Goal: Register for event/course

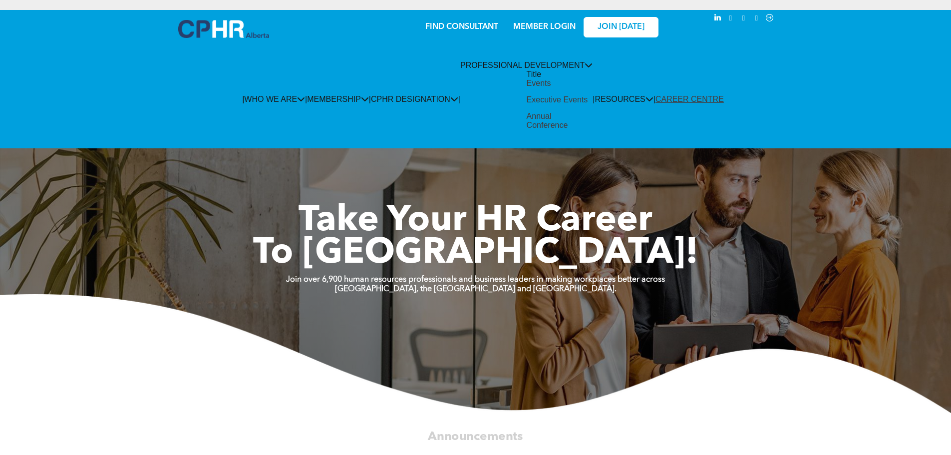
click at [527, 88] on div "Events" at bounding box center [539, 83] width 24 height 9
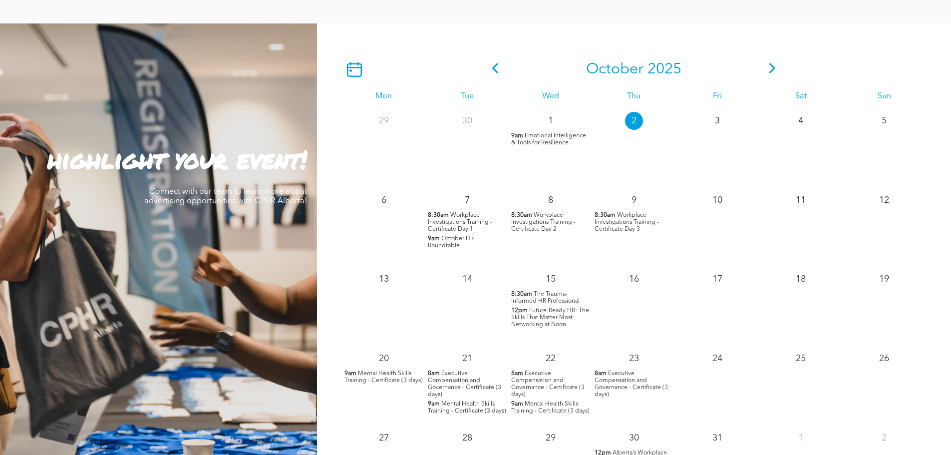
scroll to position [899, 0]
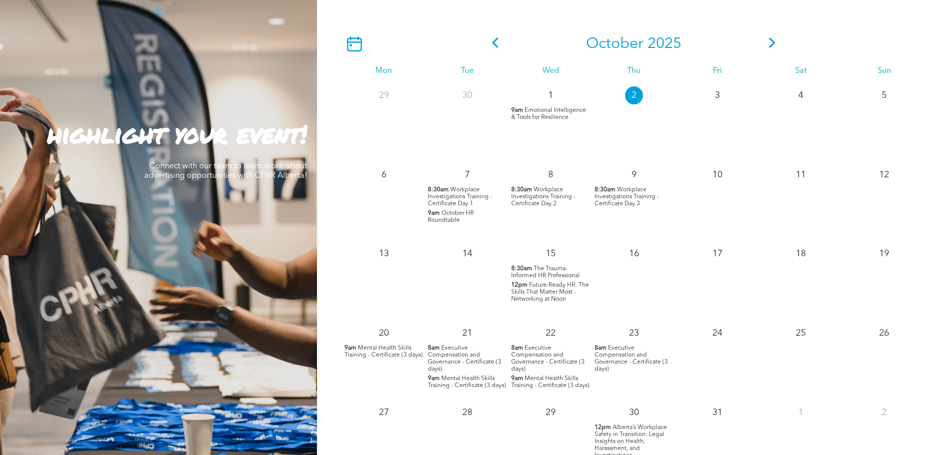
click at [466, 175] on p "7" at bounding box center [467, 175] width 18 height 18
click at [455, 194] on span "Workplace Investigations Training - Certificate Day 1" at bounding box center [460, 197] width 64 height 20
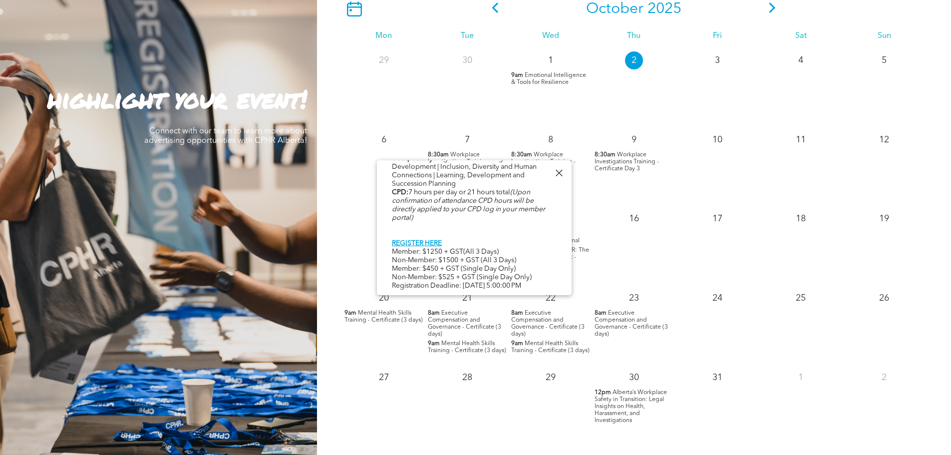
scroll to position [965, 0]
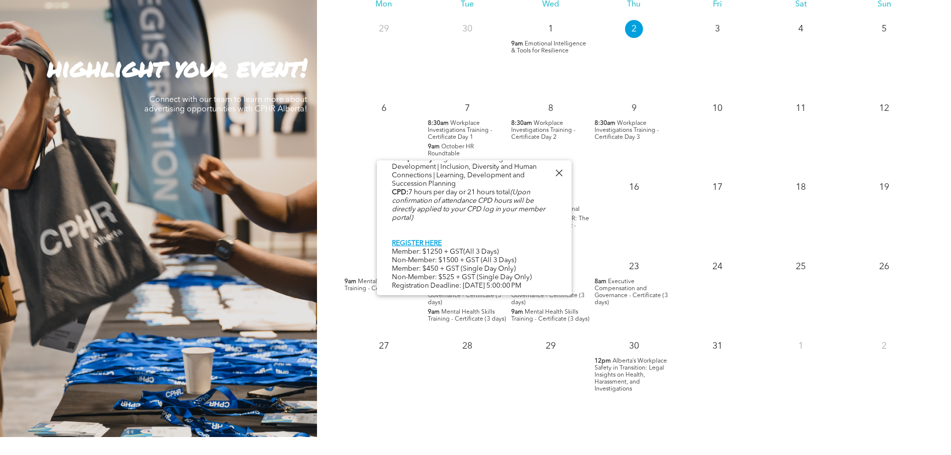
click at [556, 174] on div at bounding box center [558, 172] width 13 height 13
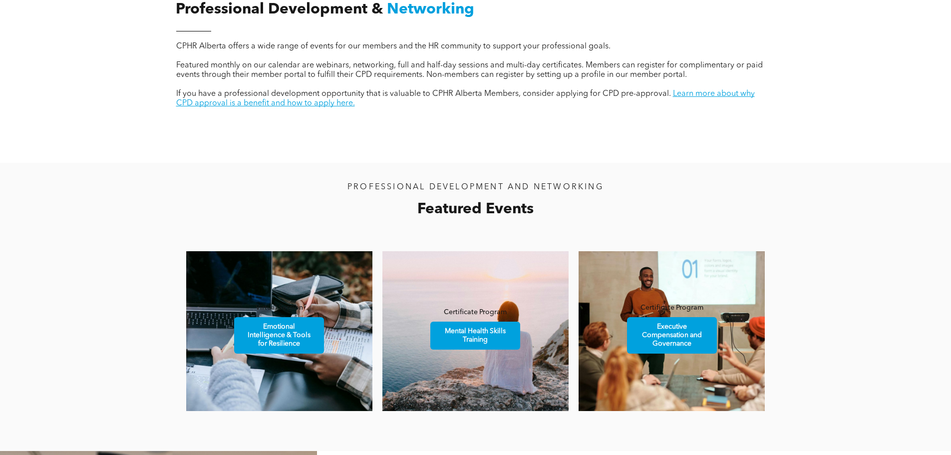
scroll to position [0, 0]
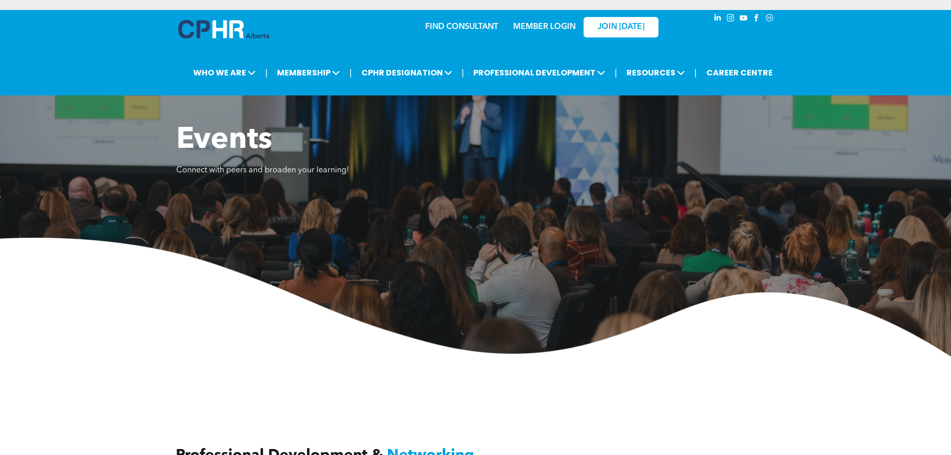
drag, startPoint x: 531, startPoint y: 184, endPoint x: 519, endPoint y: 91, distance: 94.2
